Goal: Information Seeking & Learning: Learn about a topic

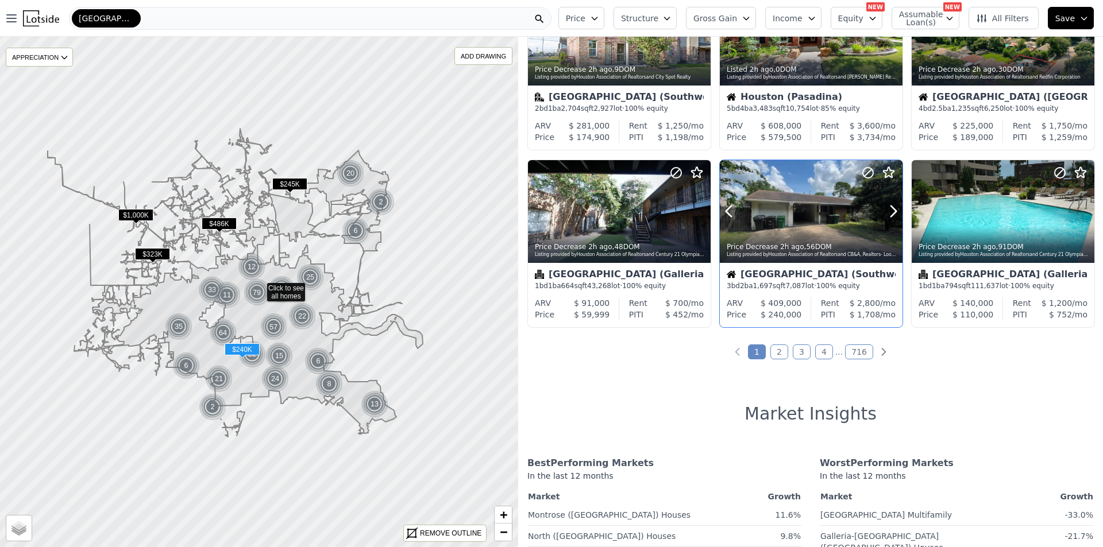
scroll to position [459, 0]
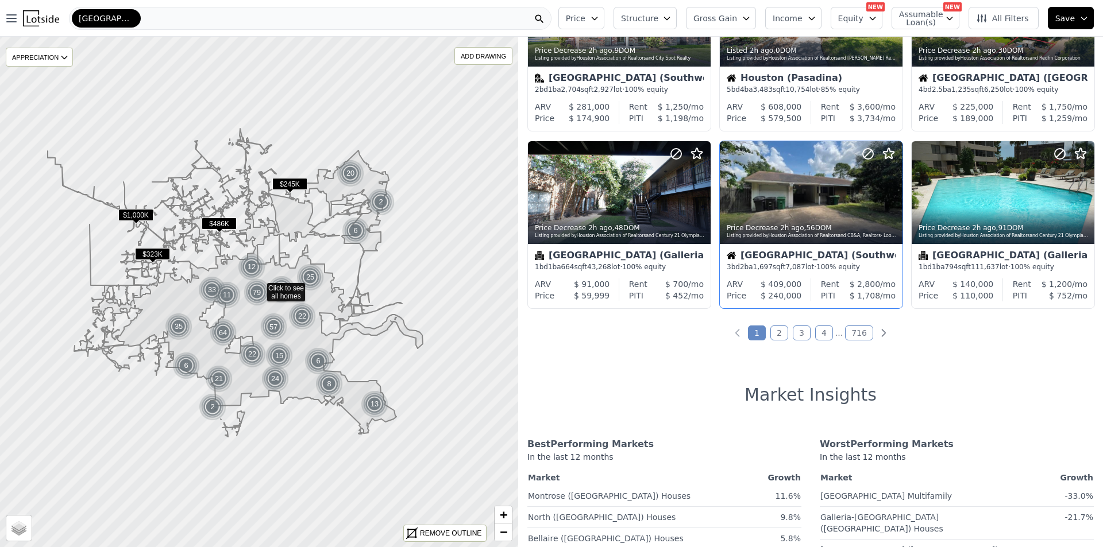
click at [796, 335] on link "3" at bounding box center [802, 333] width 18 height 15
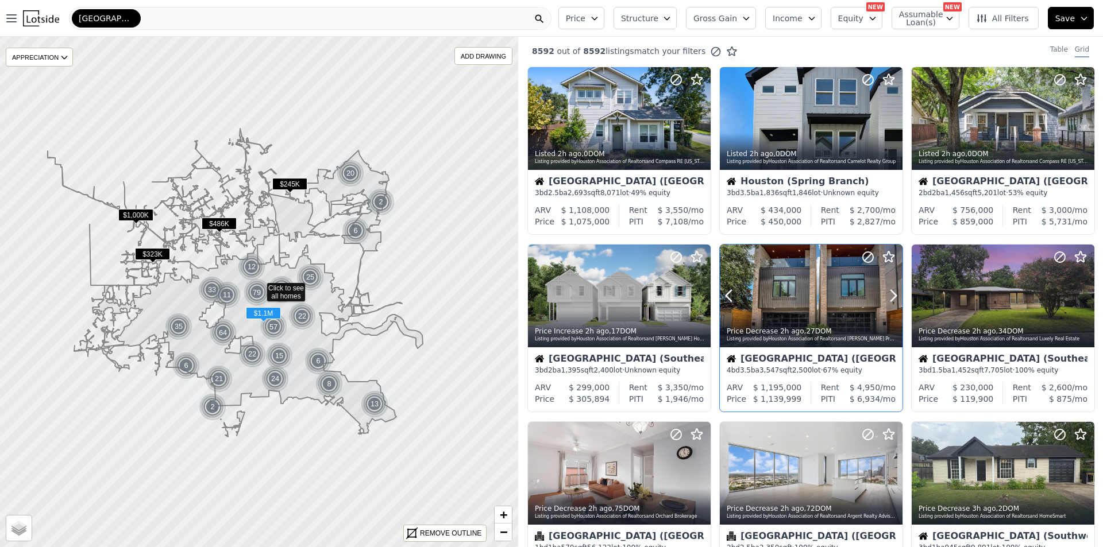
scroll to position [0, 0]
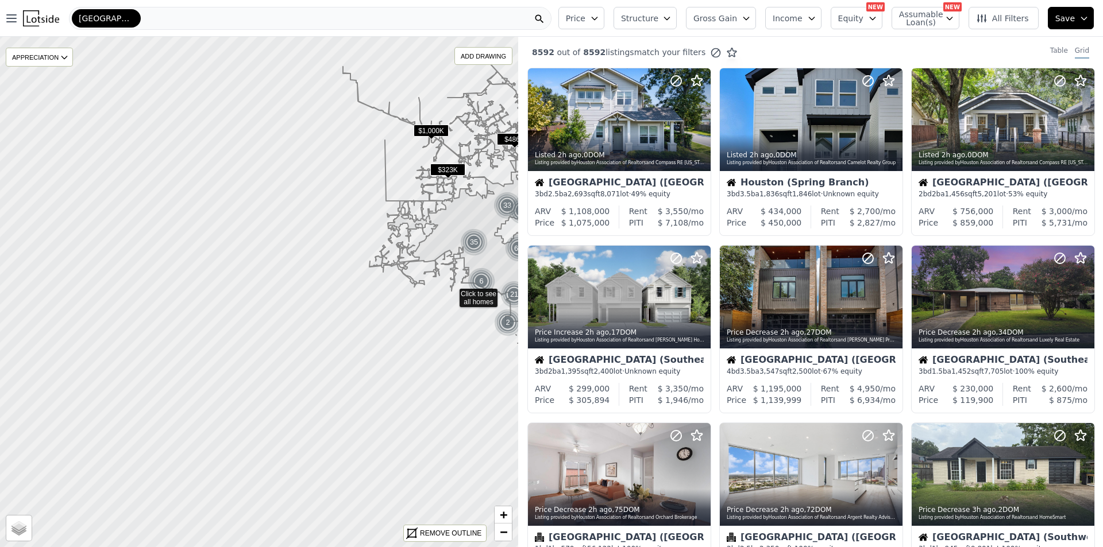
drag, startPoint x: 148, startPoint y: 380, endPoint x: 453, endPoint y: 290, distance: 318.0
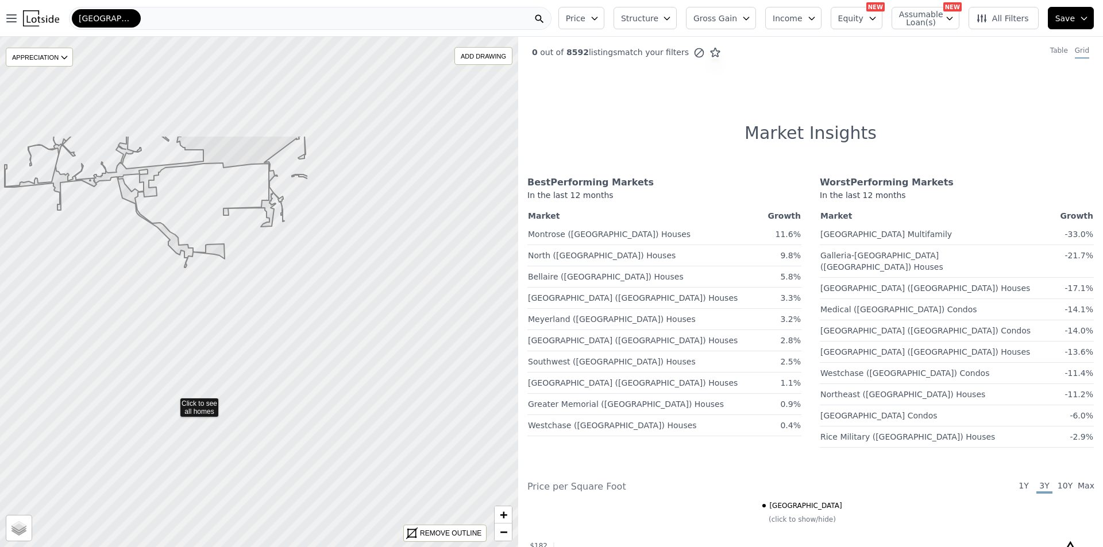
drag, startPoint x: 456, startPoint y: 243, endPoint x: 176, endPoint y: 400, distance: 321.2
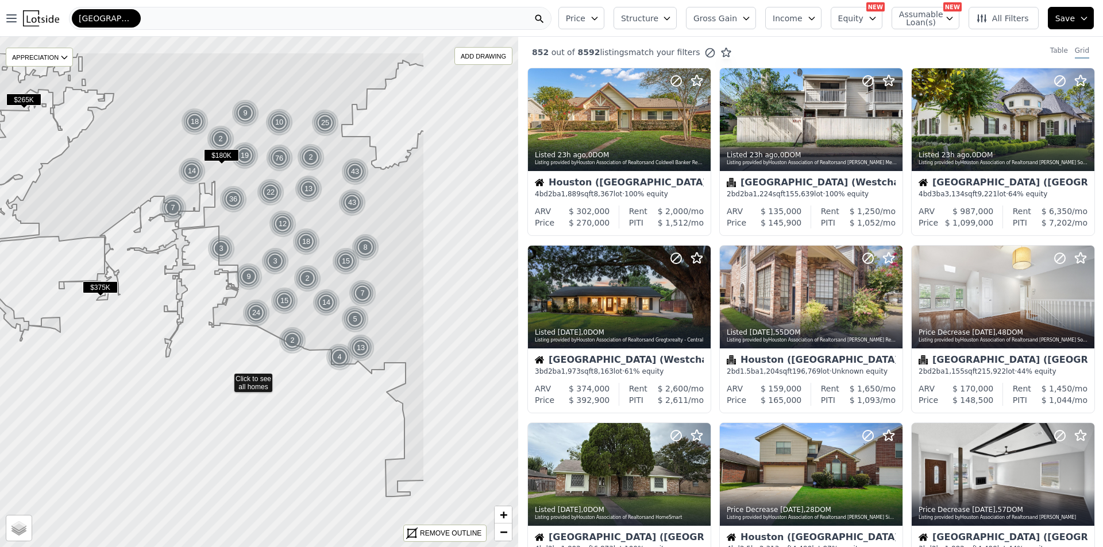
drag, startPoint x: 390, startPoint y: 302, endPoint x: 186, endPoint y: 393, distance: 224.2
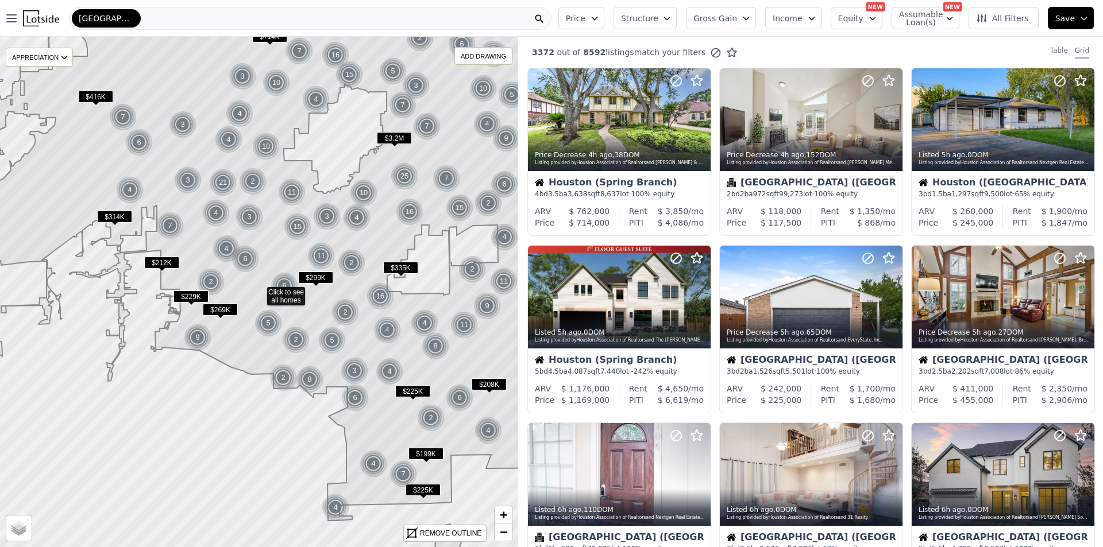
click at [879, 29] on button "Equity" at bounding box center [857, 18] width 52 height 22
click at [930, 24] on span "Assumable Loan(s)" at bounding box center [917, 18] width 37 height 16
click at [901, 41] on div "Has Assumable Loan(s)" at bounding box center [955, 39] width 122 height 11
click at [909, 41] on div "3372 out of 8592 listings match your filters Table Grid" at bounding box center [810, 52] width 585 height 31
drag, startPoint x: 926, startPoint y: 14, endPoint x: 923, endPoint y: 28, distance: 14.1
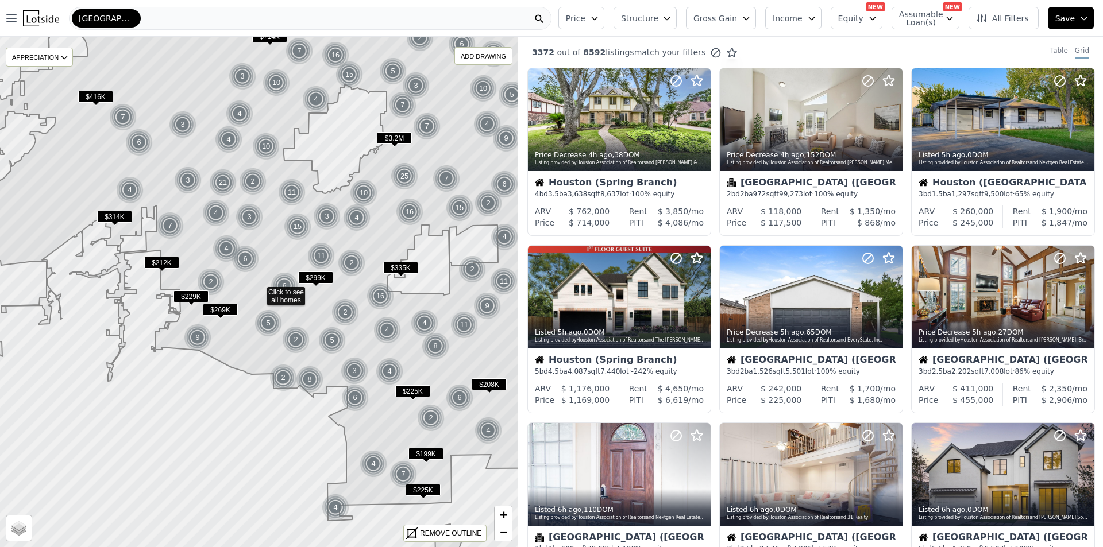
click at [926, 14] on span "Assumable Loan(s)" at bounding box center [917, 18] width 37 height 16
click at [910, 41] on input "Has Assumable Loan(s)" at bounding box center [905, 40] width 9 height 9
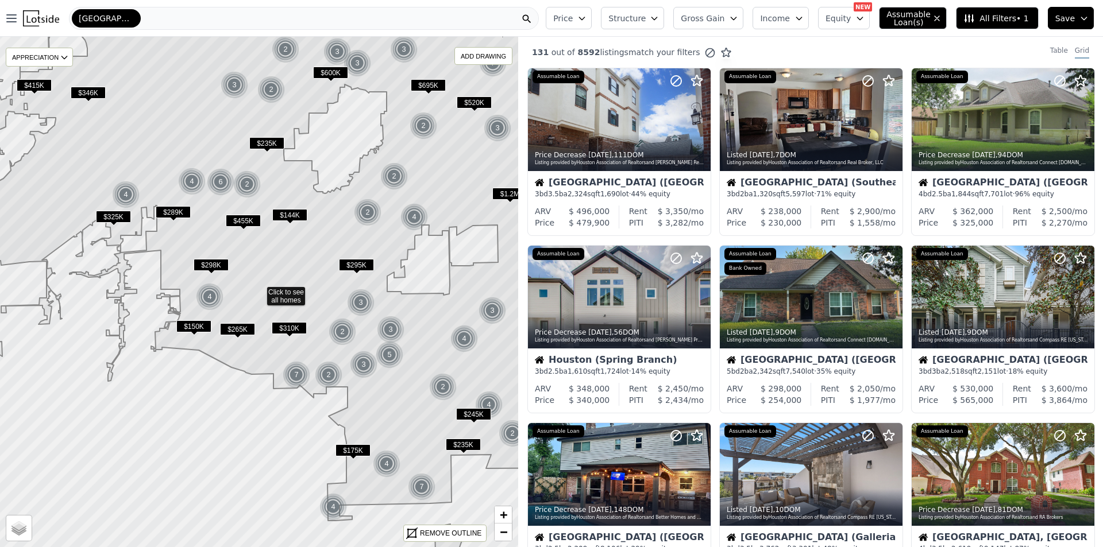
click at [993, 21] on span "All Filters • 1" at bounding box center [995, 18] width 65 height 11
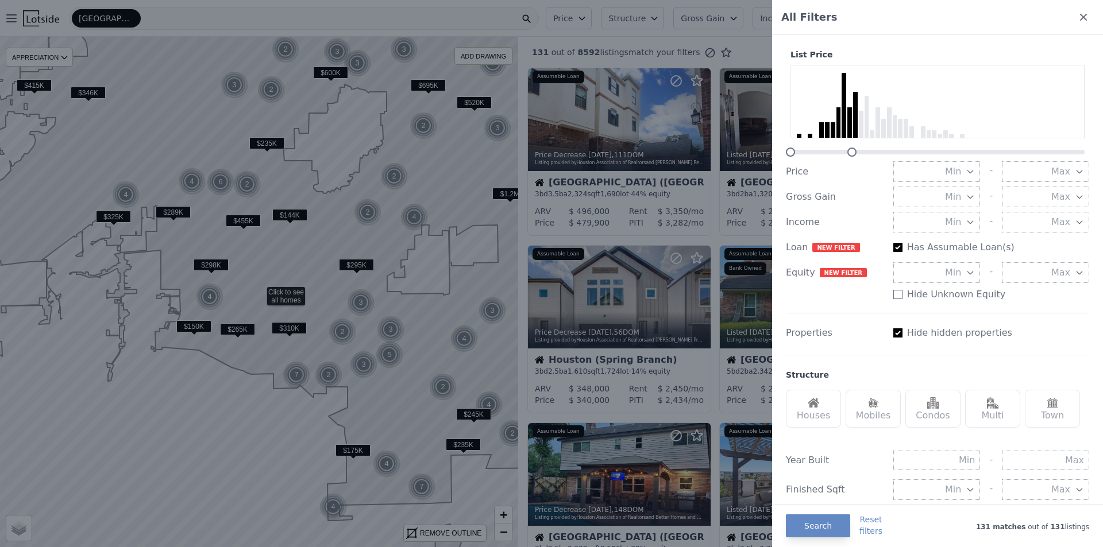
drag, startPoint x: 1037, startPoint y: 153, endPoint x: 845, endPoint y: 154, distance: 191.8
click at [845, 145] on div at bounding box center [937, 145] width 303 height 0
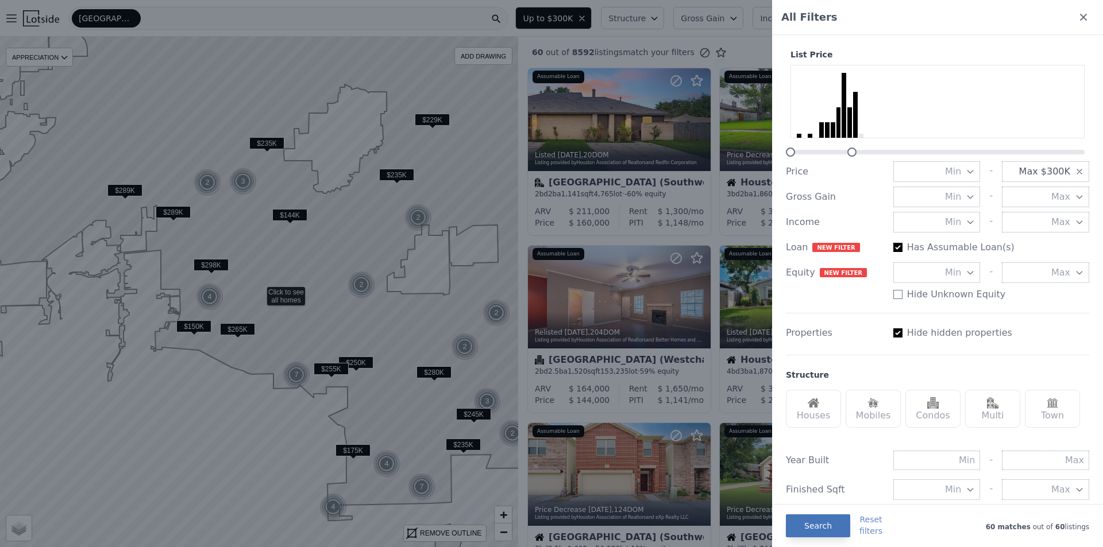
click at [835, 526] on button "Search" at bounding box center [818, 526] width 64 height 23
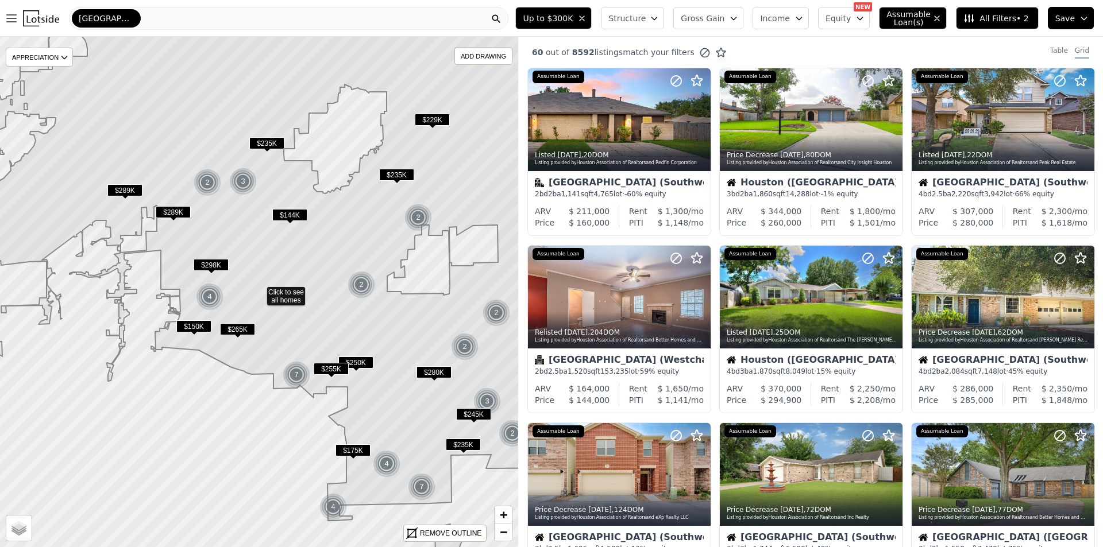
click at [977, 25] on button "All Filters • 2" at bounding box center [997, 18] width 82 height 22
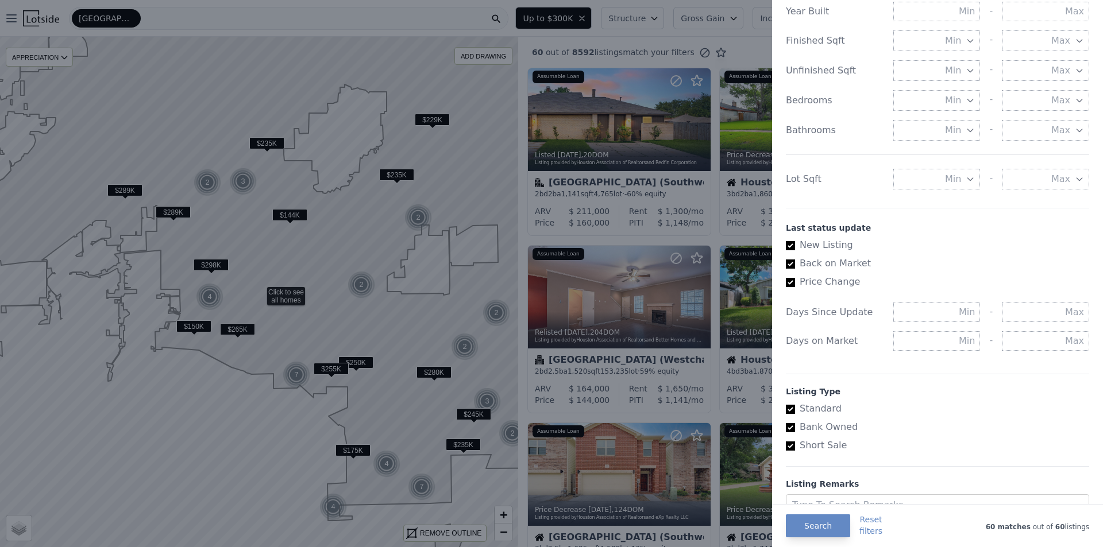
scroll to position [501, 0]
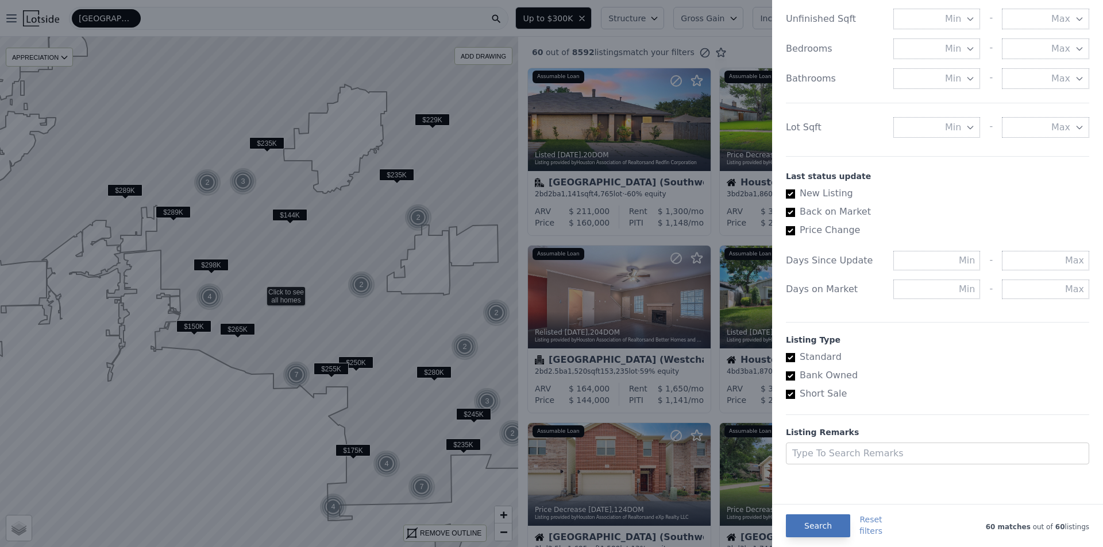
click at [825, 532] on button "Search" at bounding box center [818, 526] width 64 height 23
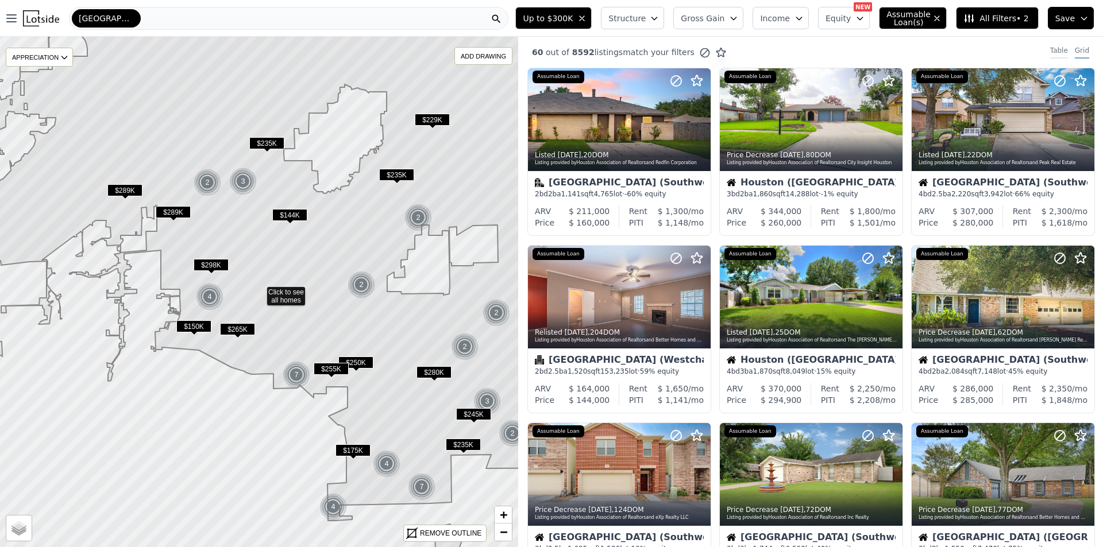
click at [1056, 56] on div "Table" at bounding box center [1059, 52] width 18 height 13
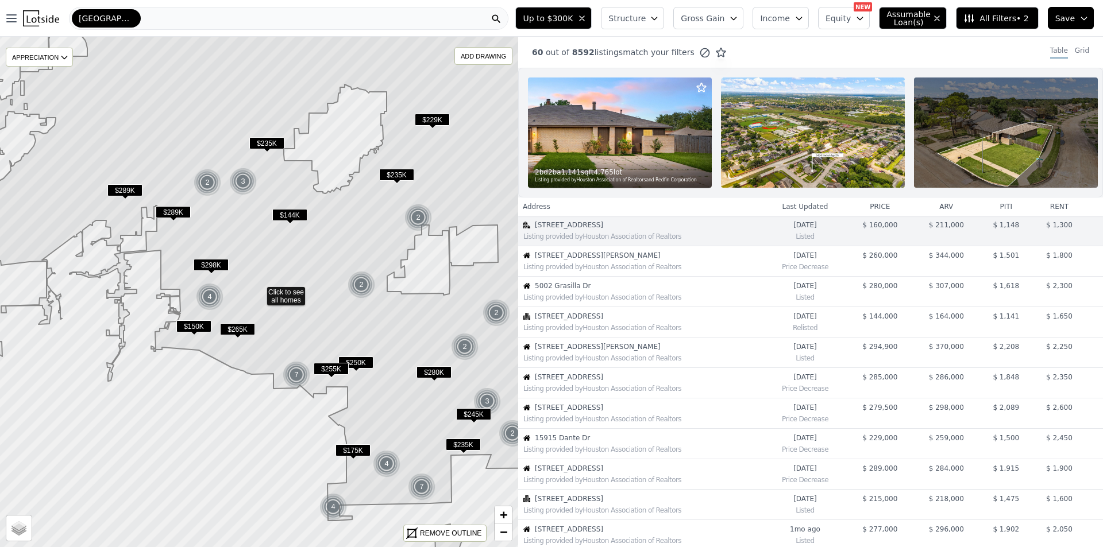
click at [874, 214] on th "price" at bounding box center [880, 207] width 66 height 18
click at [871, 216] on th "price" at bounding box center [880, 207] width 66 height 18
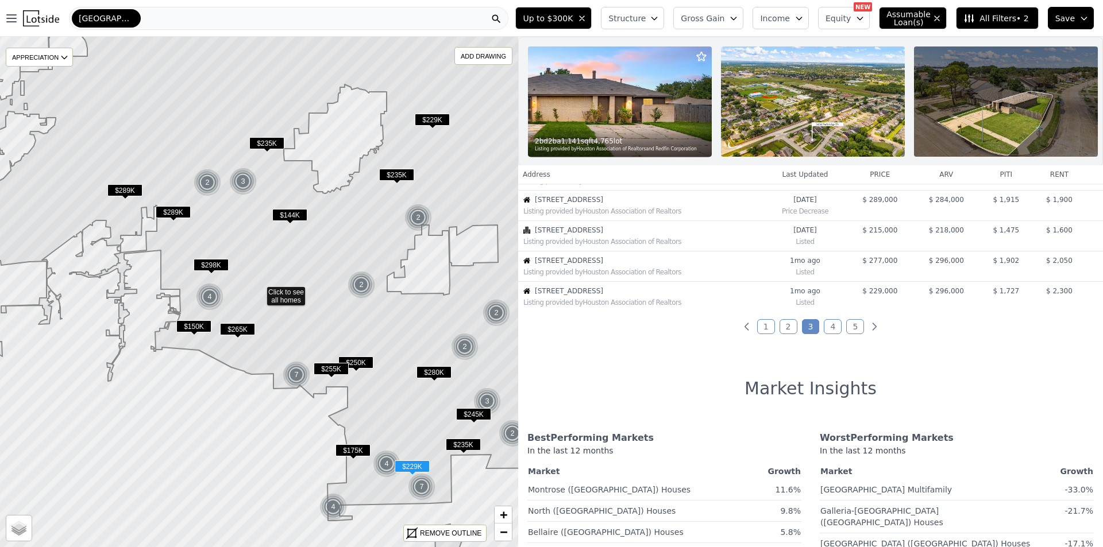
scroll to position [287, 0]
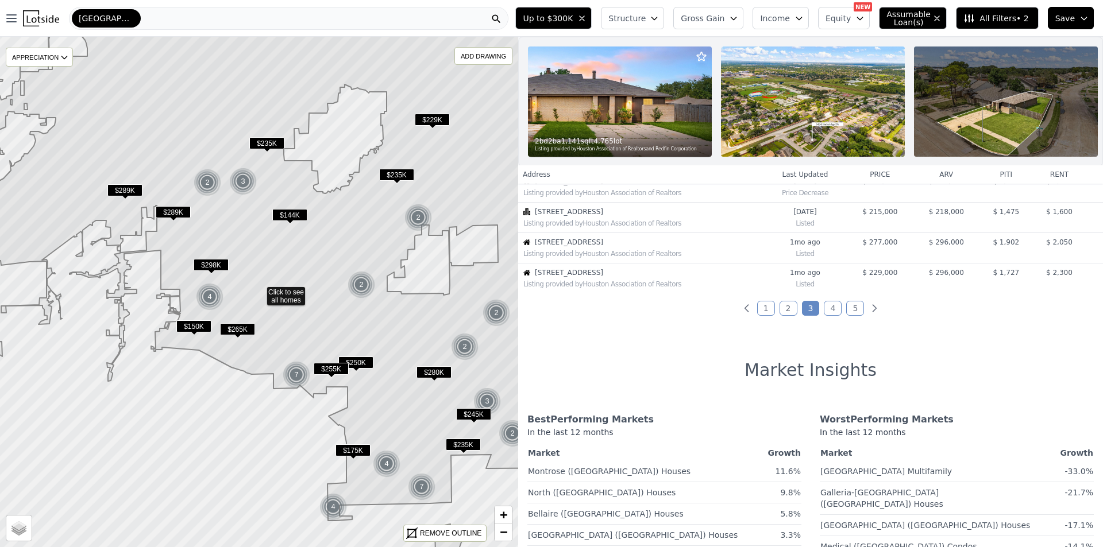
click at [767, 316] on link "1" at bounding box center [766, 308] width 18 height 15
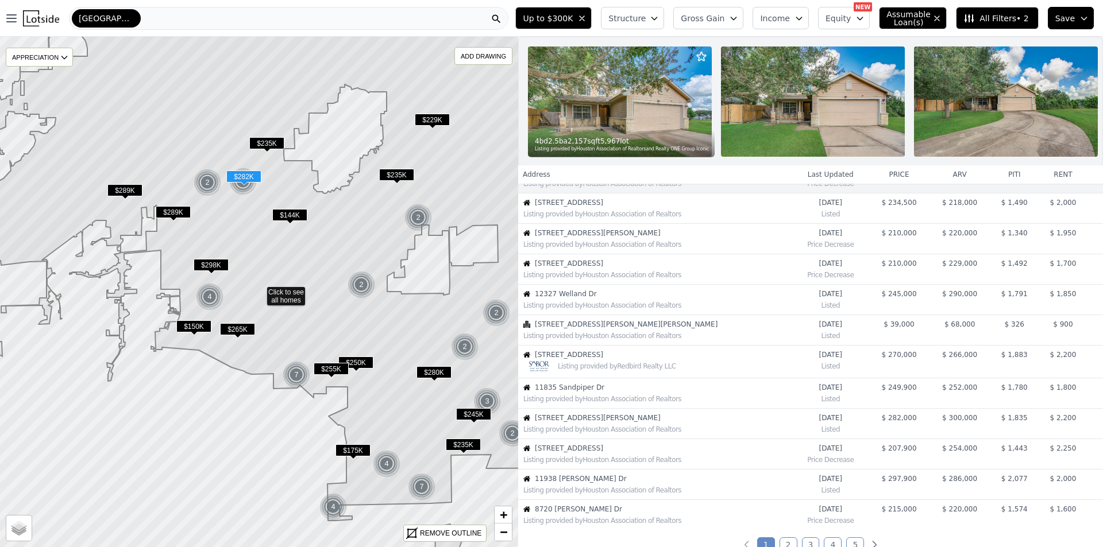
scroll to position [0, 0]
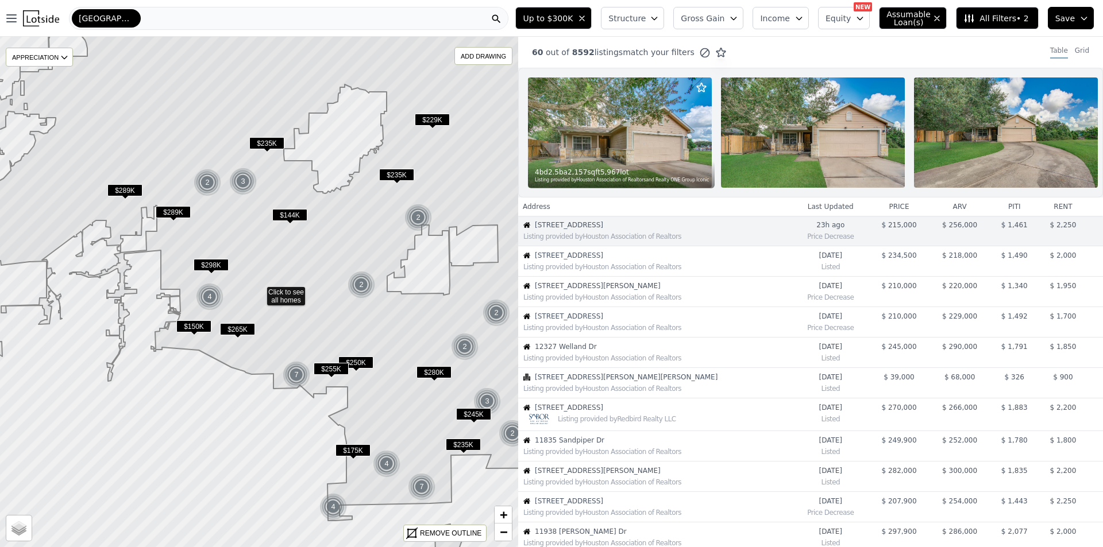
click at [1011, 18] on span "All Filters • 2" at bounding box center [995, 18] width 65 height 11
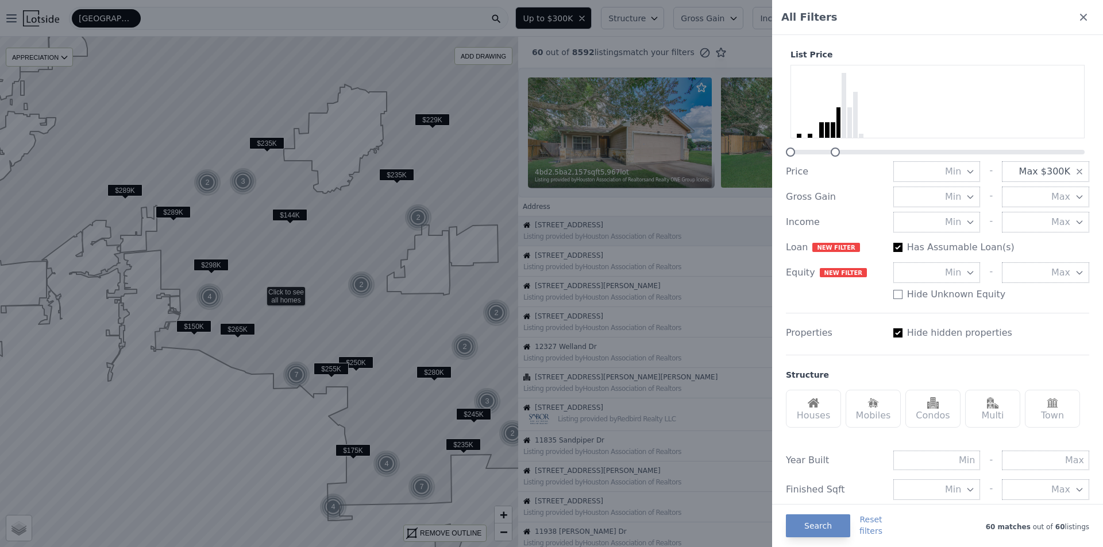
drag, startPoint x: 850, startPoint y: 155, endPoint x: 836, endPoint y: 157, distance: 14.5
click at [836, 157] on div "List Price Price Min - Max $300K Gross Gain Min - Max Income Min - Max Loan New…" at bounding box center [937, 180] width 303 height 262
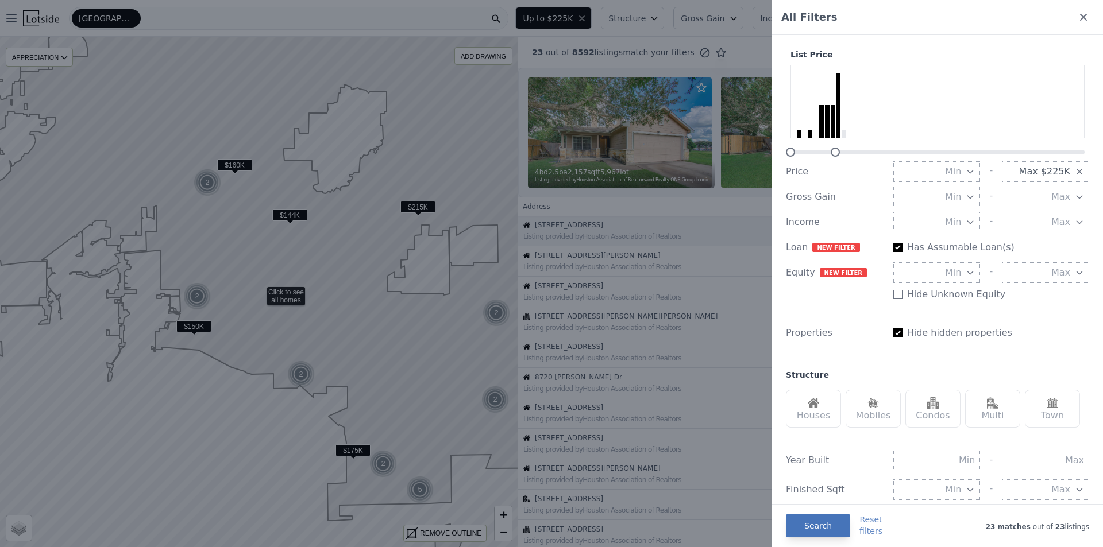
click at [836, 527] on button "Search" at bounding box center [818, 526] width 64 height 23
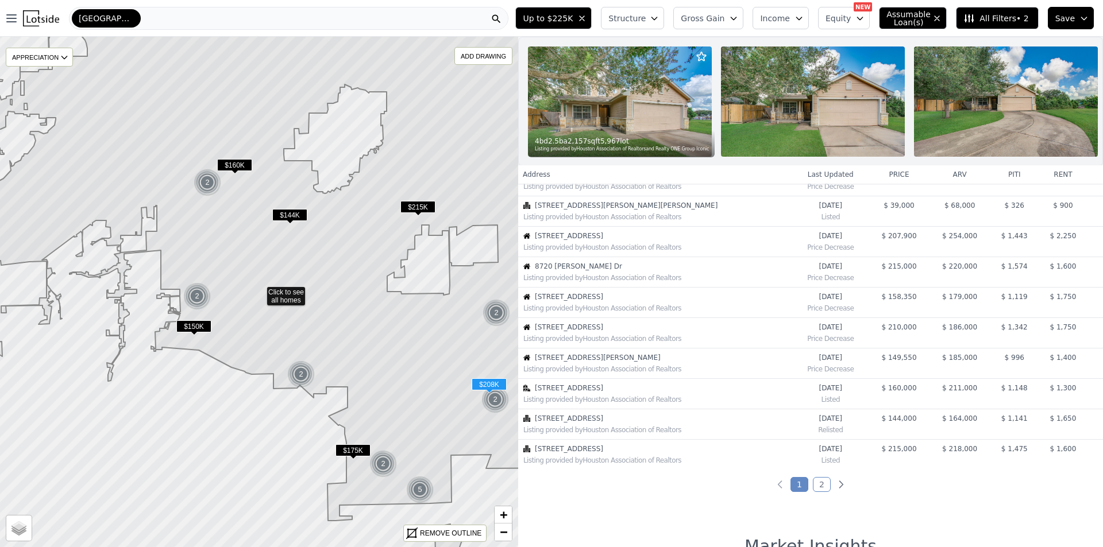
scroll to position [115, 0]
click at [816, 488] on link "2" at bounding box center [822, 480] width 18 height 15
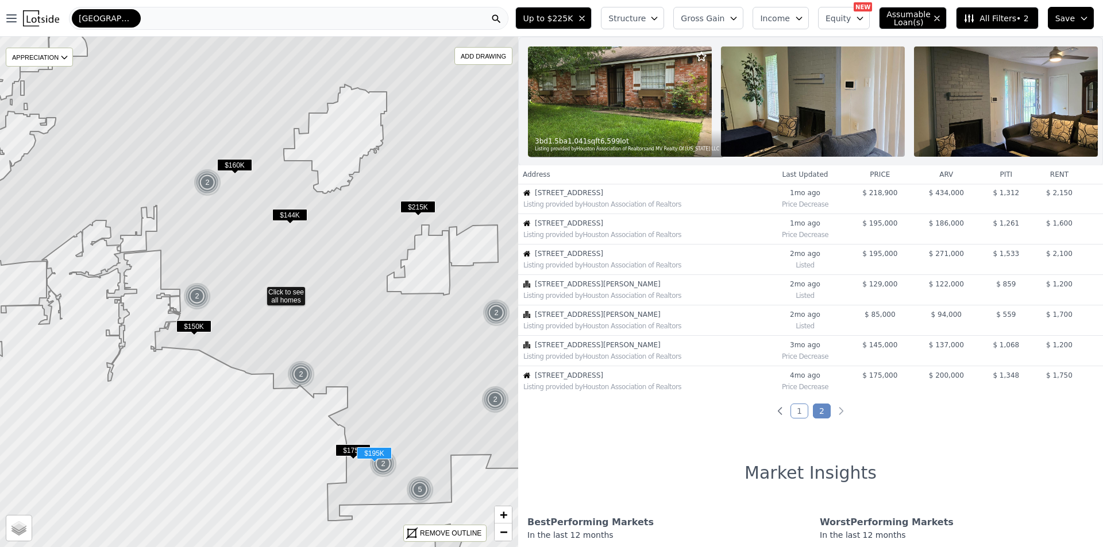
scroll to position [172, 0]
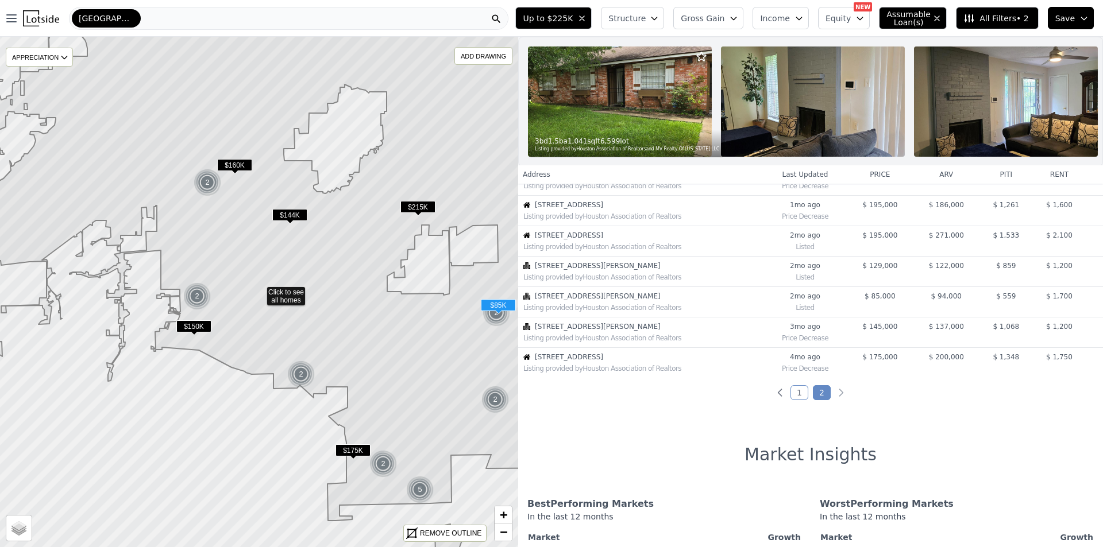
click at [894, 311] on td "$ 85,000" at bounding box center [880, 302] width 66 height 30
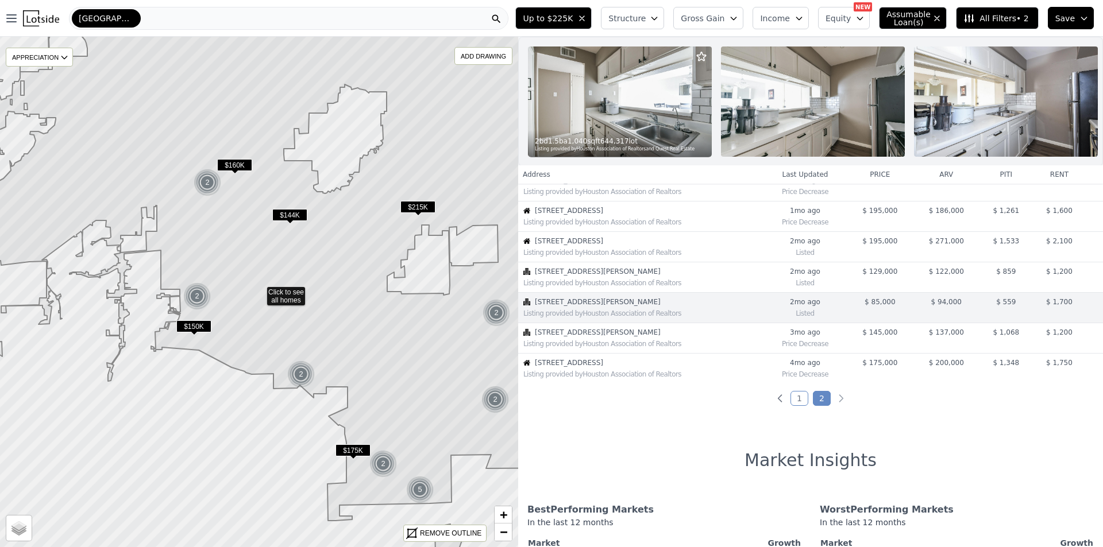
scroll to position [167, 0]
click at [995, 101] on img at bounding box center [1006, 102] width 184 height 110
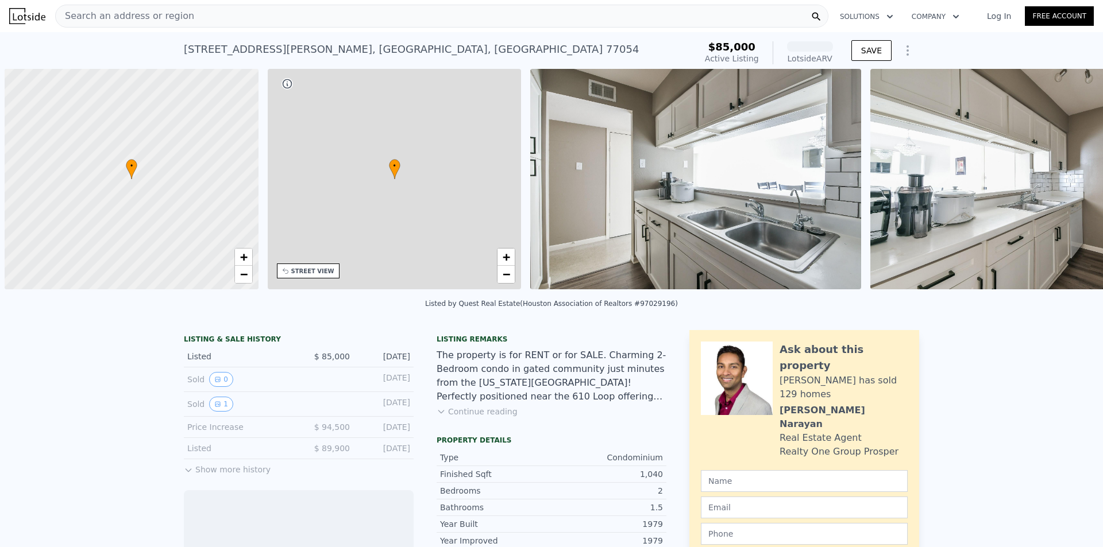
scroll to position [0, 5]
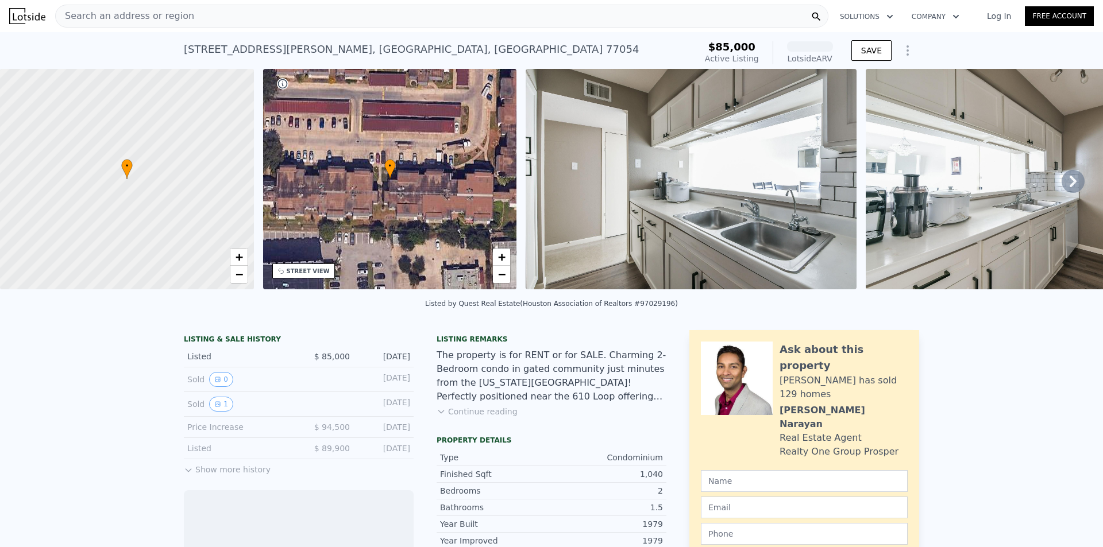
click at [1069, 184] on icon at bounding box center [1072, 181] width 7 height 11
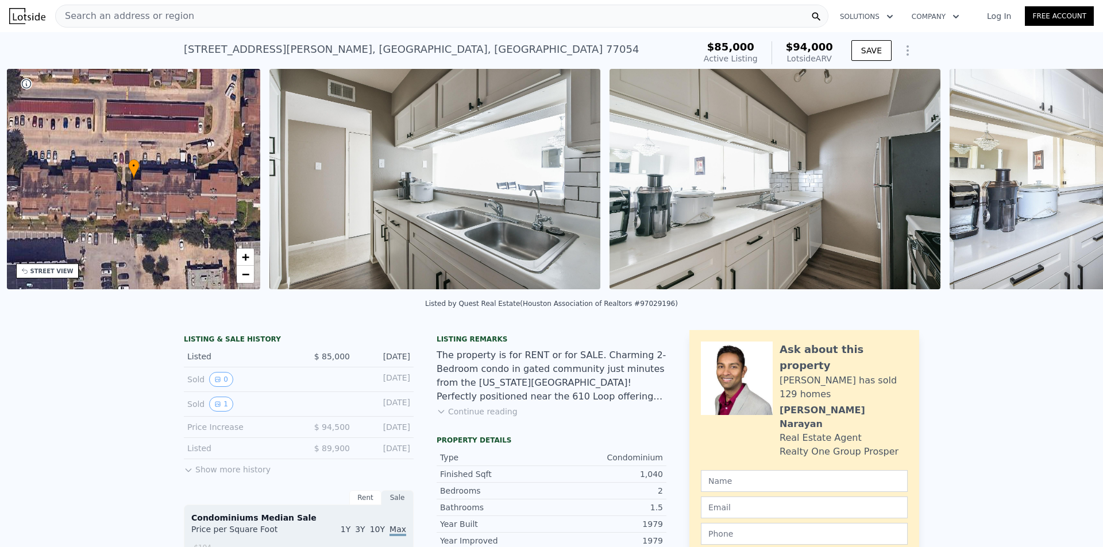
scroll to position [0, 268]
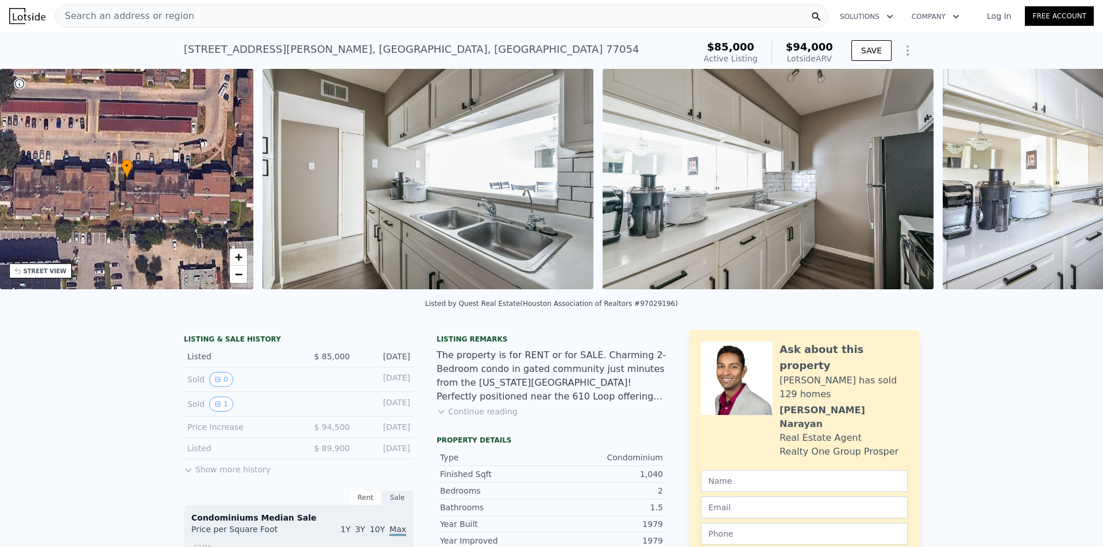
click at [1064, 184] on div "• + − • + − STREET VIEW Loading... SATELLITE VIEW" at bounding box center [551, 181] width 1103 height 225
click at [1069, 184] on icon at bounding box center [1072, 181] width 7 height 11
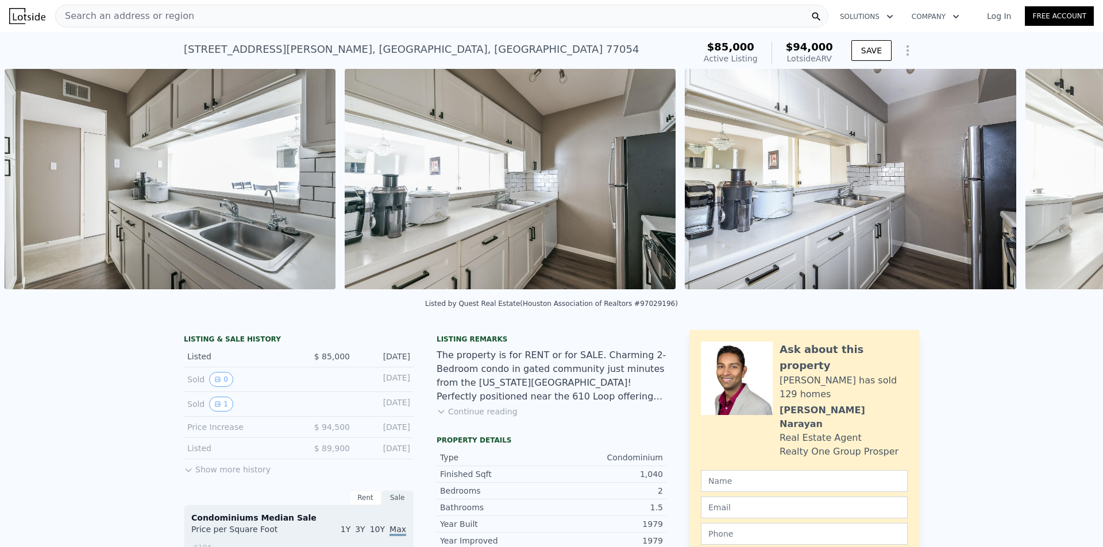
click at [1064, 184] on div "• + − • + − STREET VIEW Loading... SATELLITE VIEW" at bounding box center [551, 181] width 1103 height 225
click at [1069, 184] on icon at bounding box center [1072, 181] width 7 height 11
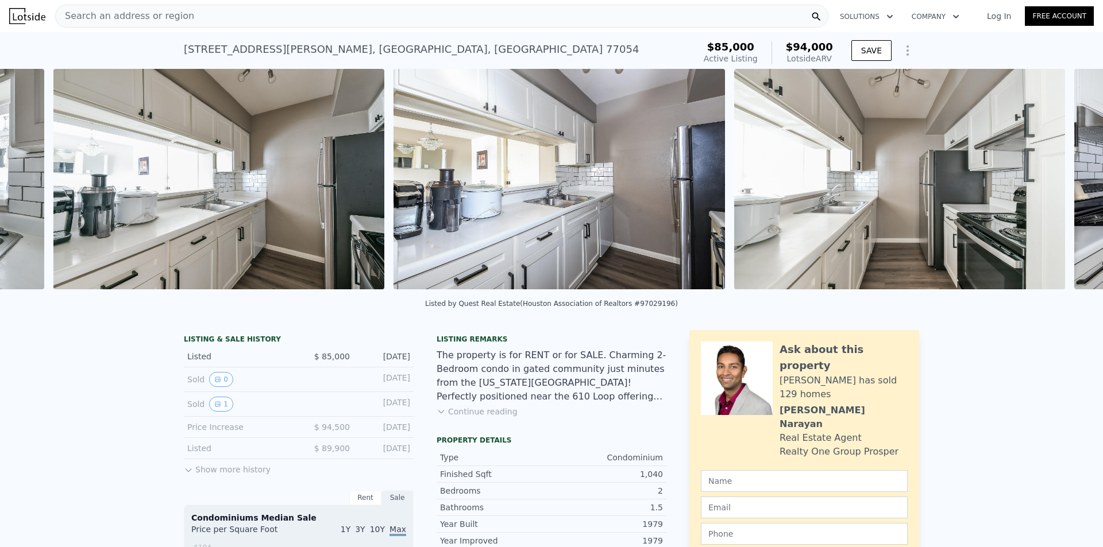
scroll to position [0, 866]
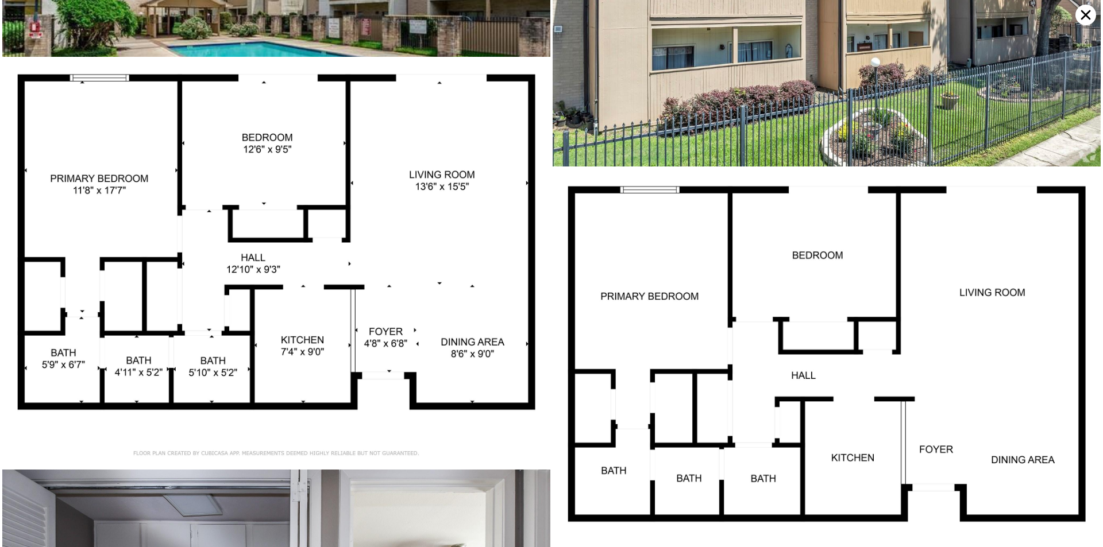
scroll to position [5360, 0]
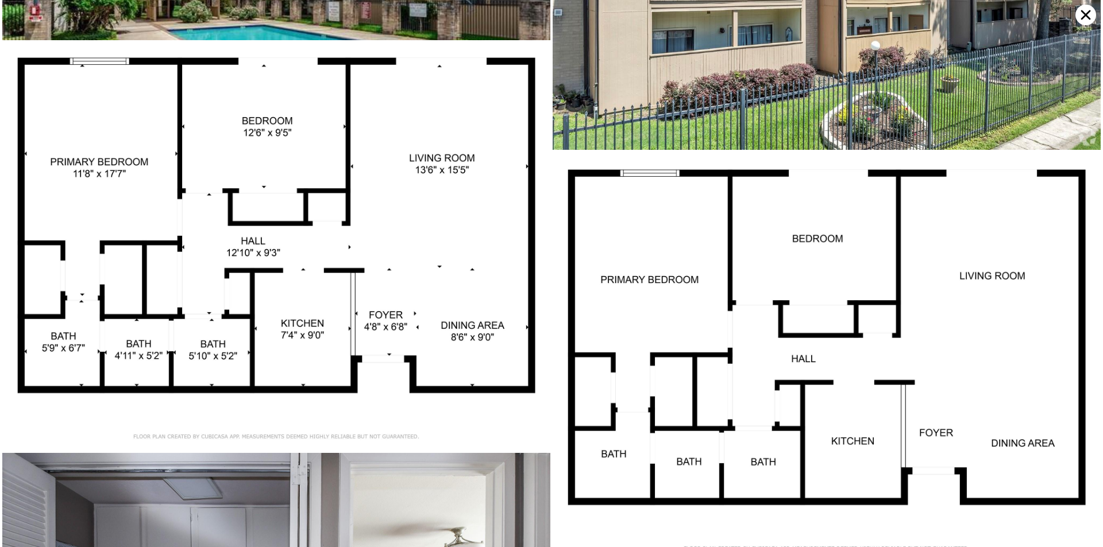
click at [1084, 16] on icon at bounding box center [1086, 15] width 10 height 10
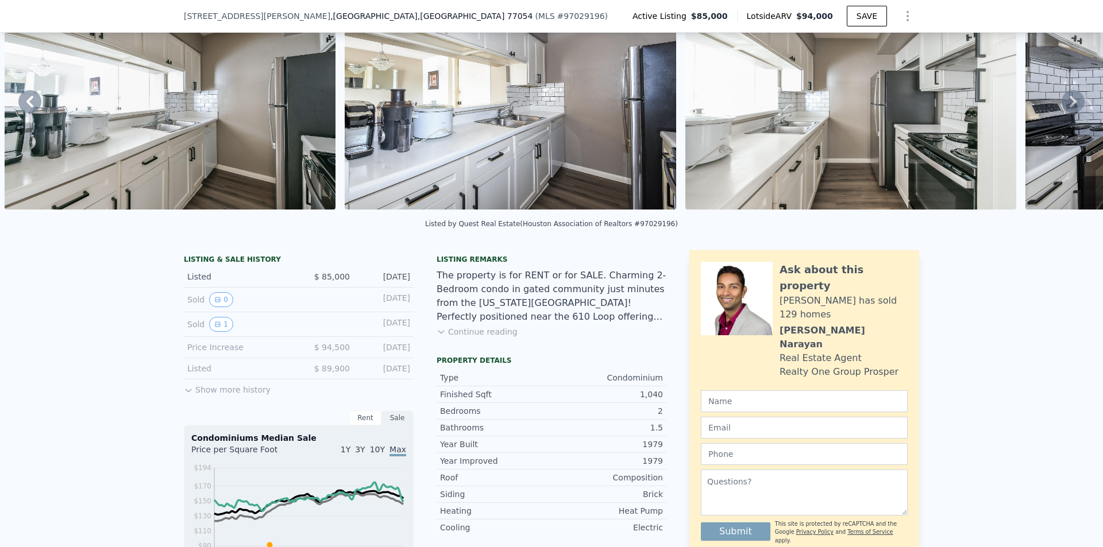
scroll to position [168, 0]
